Goal: Information Seeking & Learning: Learn about a topic

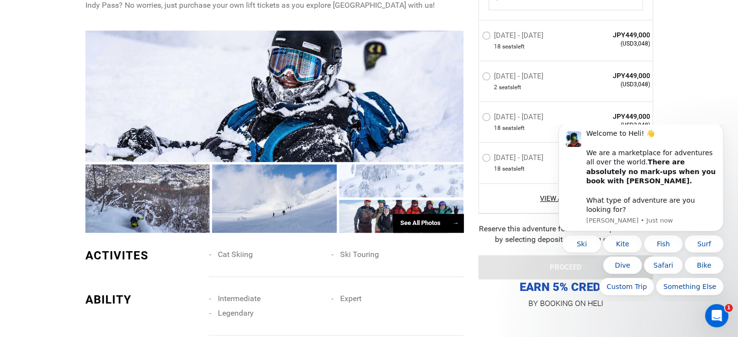
scroll to position [647, 0]
click at [721, 128] on icon "Dismiss notification" at bounding box center [720, 125] width 3 height 3
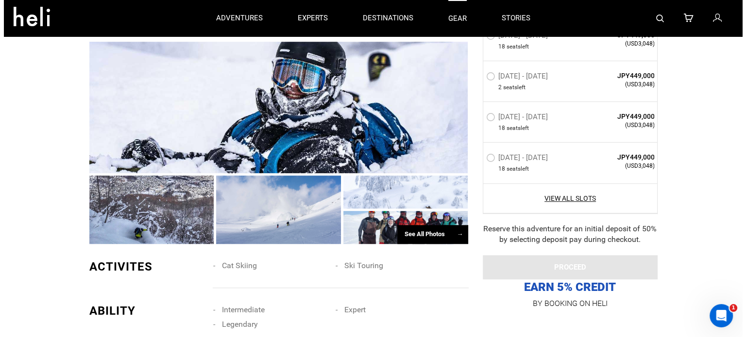
scroll to position [614, 0]
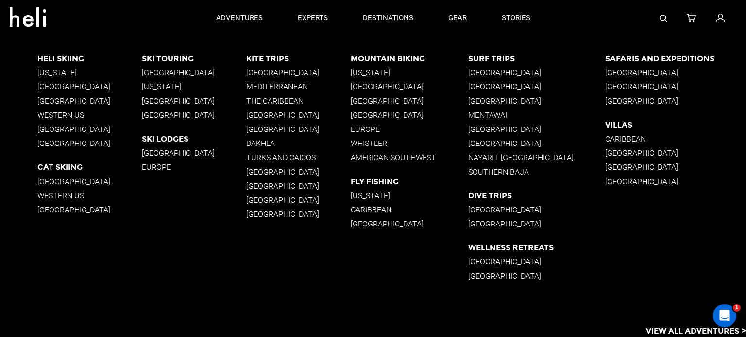
click at [161, 117] on p "[GEOGRAPHIC_DATA]" at bounding box center [194, 115] width 104 height 9
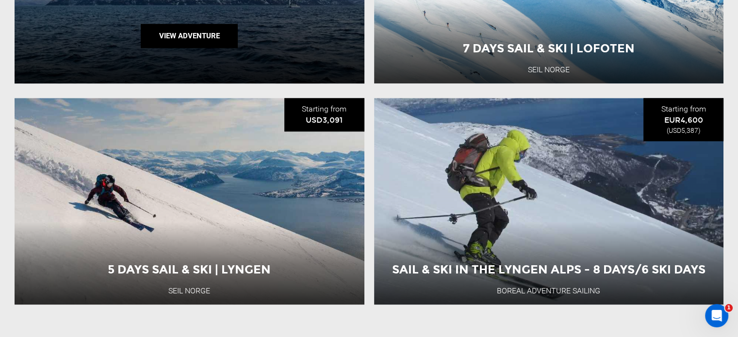
scroll to position [1084, 0]
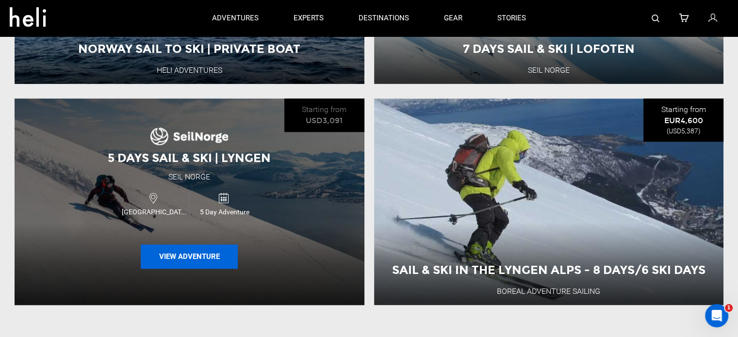
click at [207, 245] on button "View Adventure" at bounding box center [189, 257] width 97 height 24
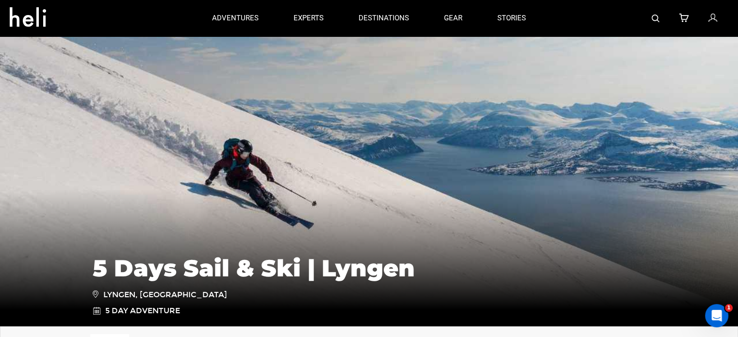
click at [34, 22] on icon at bounding box center [32, 14] width 44 height 16
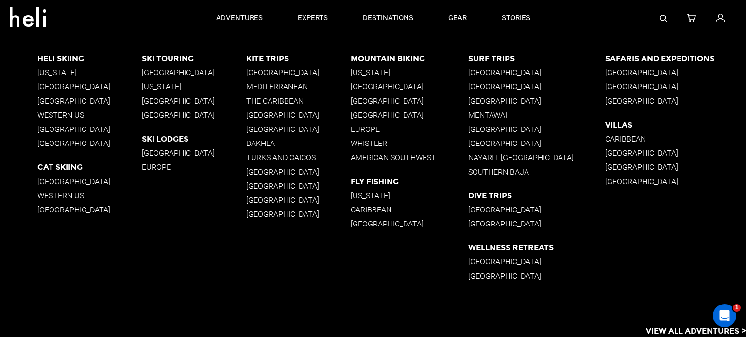
click at [359, 191] on p "[US_STATE]" at bounding box center [408, 195] width 117 height 9
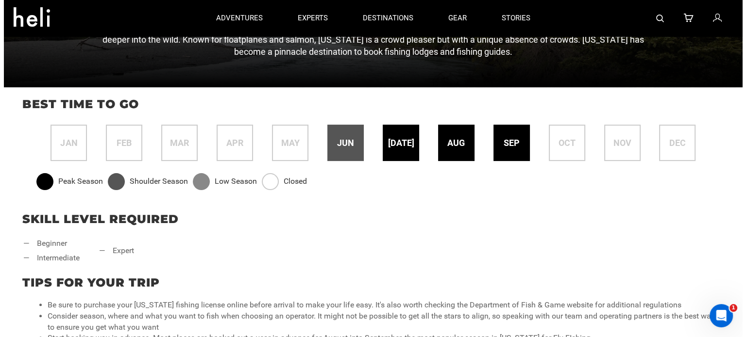
scroll to position [218, 0]
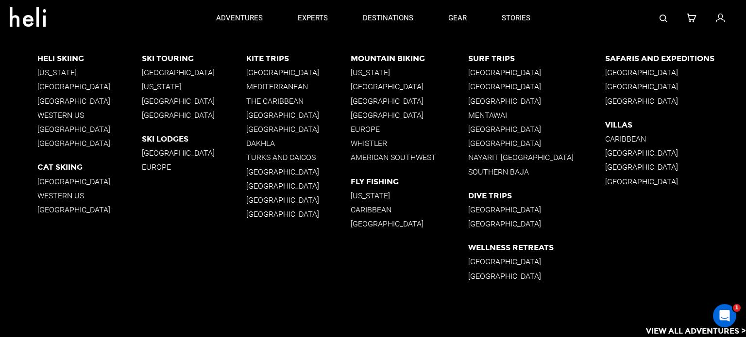
click at [487, 139] on p "[GEOGRAPHIC_DATA]" at bounding box center [536, 143] width 137 height 9
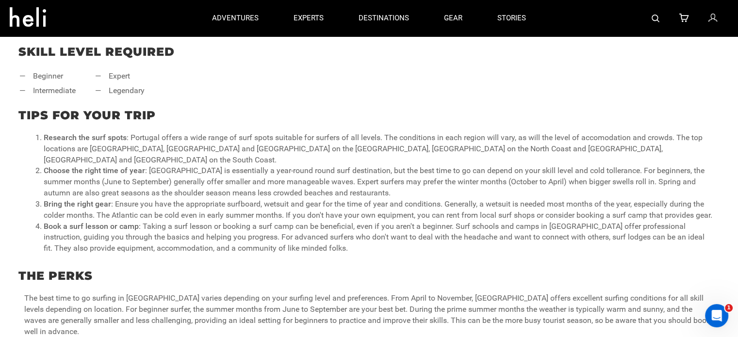
scroll to position [169, 0]
